Goal: Task Accomplishment & Management: Complete application form

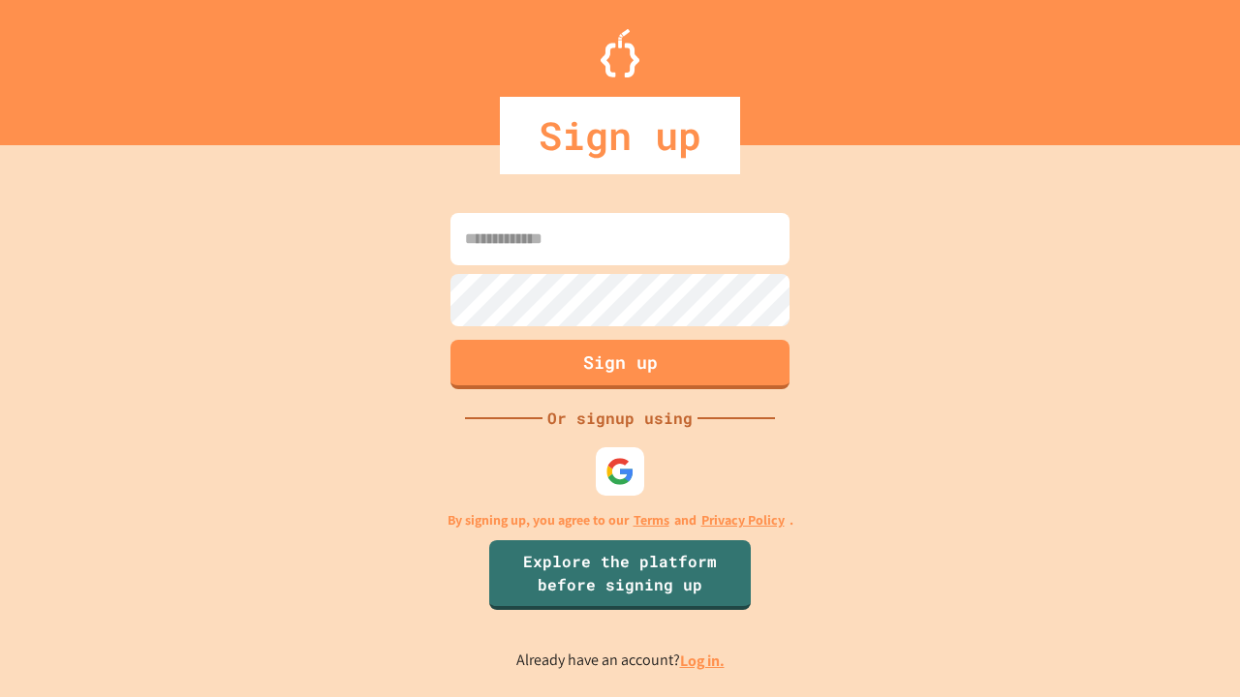
click at [703, 661] on link "Log in." at bounding box center [702, 661] width 45 height 20
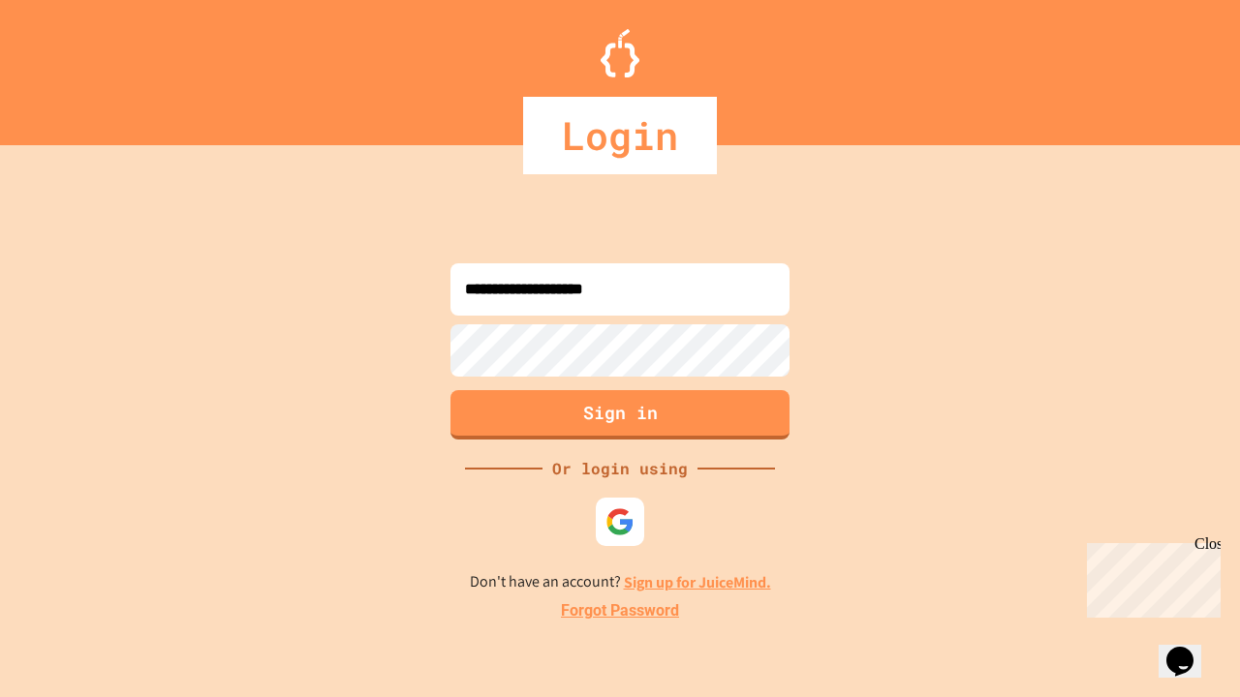
type input "**********"
